Goal: Find specific page/section: Find specific page/section

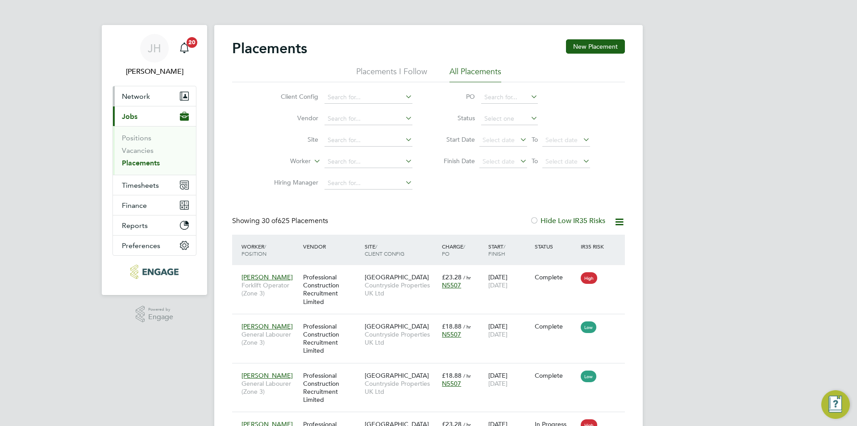
click at [154, 92] on button "Network" at bounding box center [154, 96] width 83 height 20
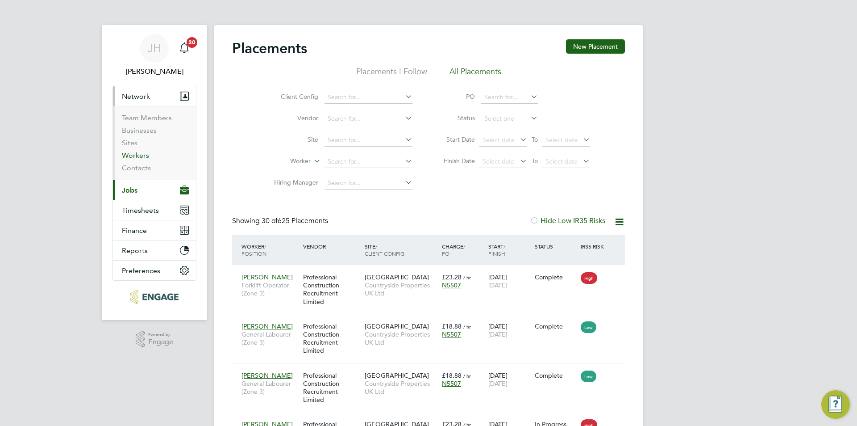
click at [132, 155] on link "Workers" at bounding box center [135, 155] width 27 height 8
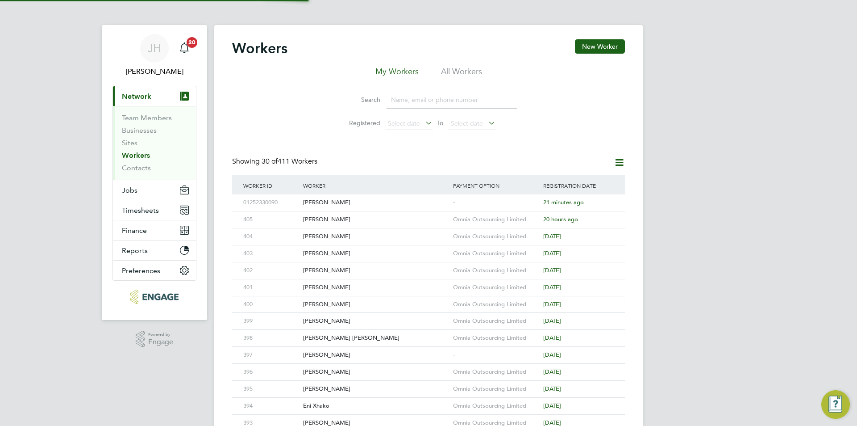
click at [424, 95] on input at bounding box center [452, 99] width 130 height 17
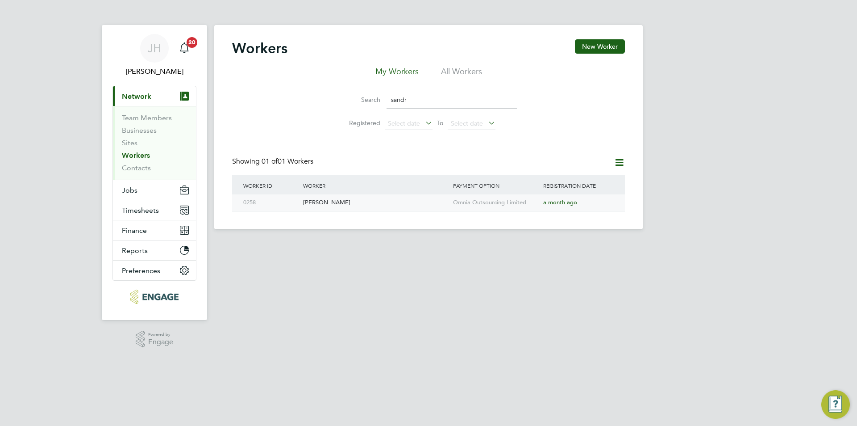
click at [488, 206] on div "Omnia Outsourcing Limited" at bounding box center [496, 202] width 90 height 17
drag, startPoint x: 396, startPoint y: 96, endPoint x: 403, endPoint y: 96, distance: 7.1
click at [396, 96] on input "sandr" at bounding box center [452, 99] width 130 height 17
drag, startPoint x: 412, startPoint y: 98, endPoint x: 373, endPoint y: 98, distance: 38.4
click at [373, 98] on div "Search sandr" at bounding box center [428, 99] width 177 height 17
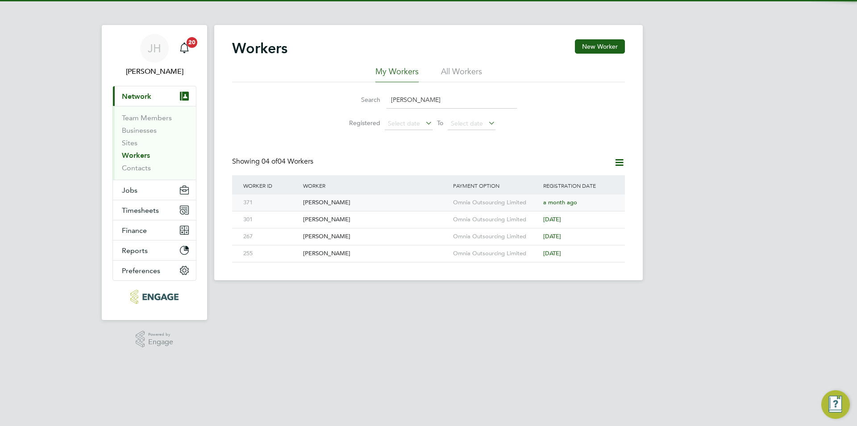
type input "kevin"
click at [492, 197] on div "Omnia Outsourcing Limited" at bounding box center [496, 202] width 90 height 17
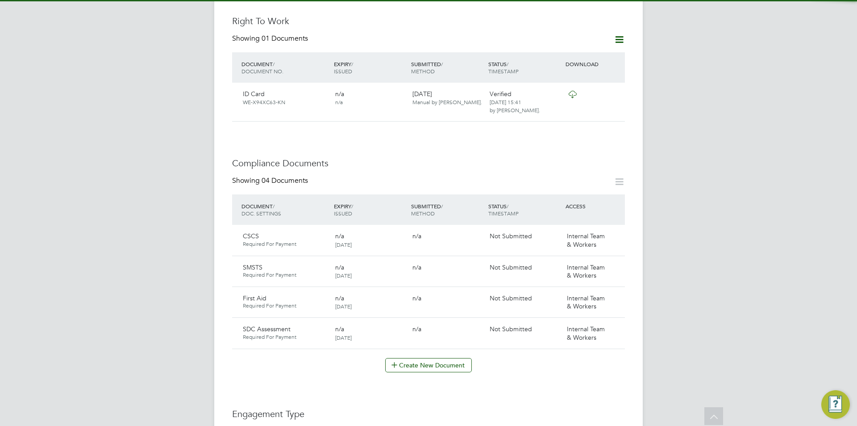
scroll to position [716, 0]
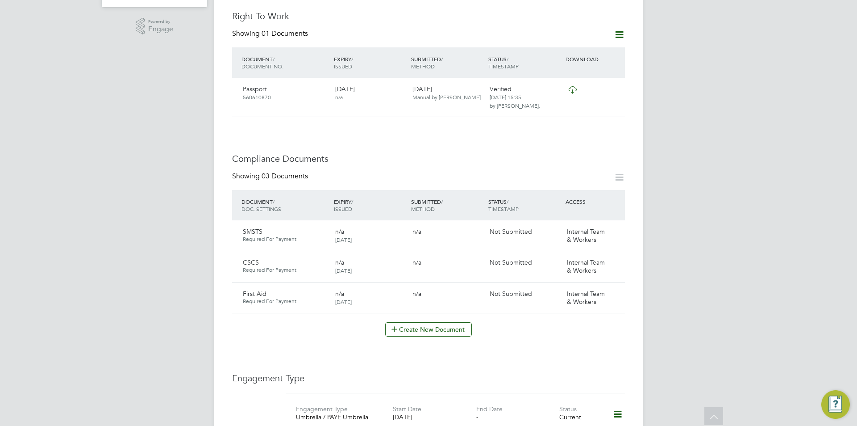
scroll to position [654, 0]
